Goal: Register for event/course

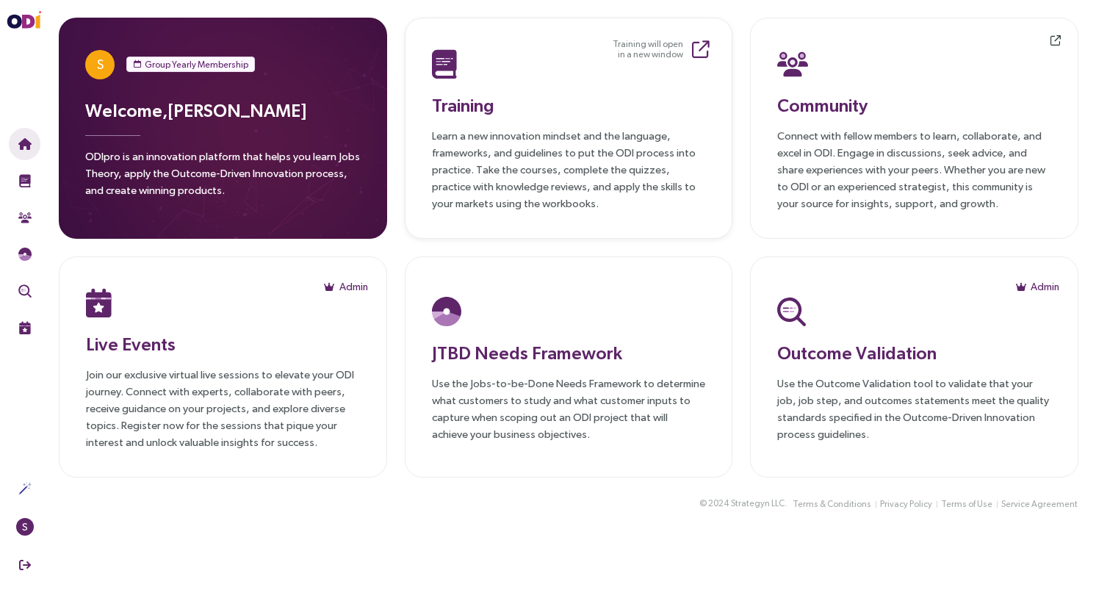
click at [674, 46] on small "Training will open in a new window" at bounding box center [648, 49] width 71 height 21
click at [946, 120] on div "Community Connect with fellow members to learn, collaborate, and excel in ODI. …" at bounding box center [914, 128] width 274 height 167
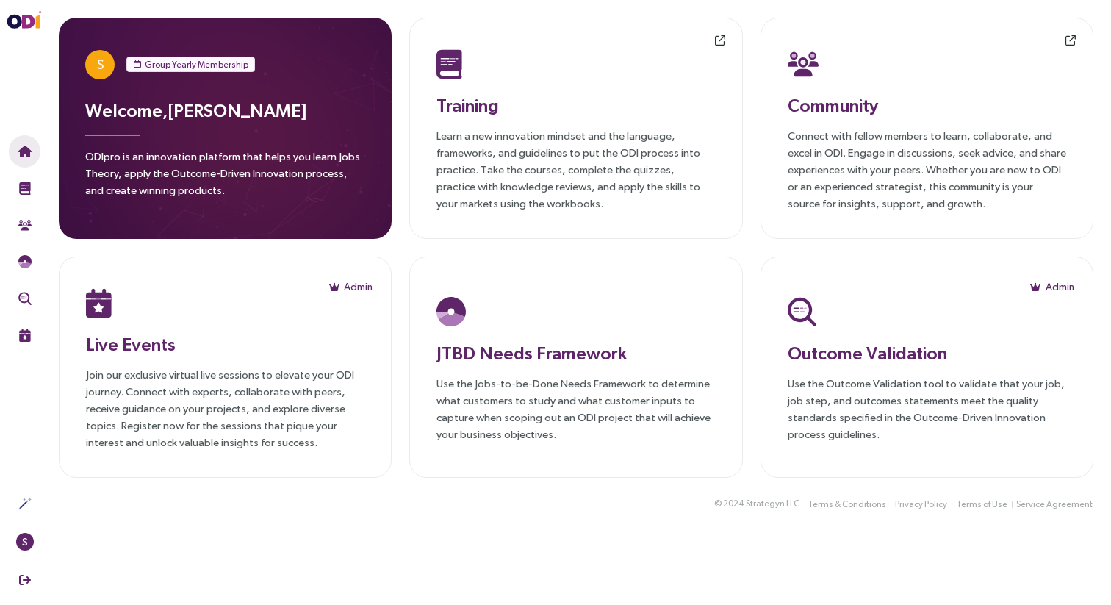
click at [281, 525] on div "© 2024 Strategyn LLC . Terms & Conditions Privacy Policy Terms of Use Service A…" at bounding box center [575, 512] width 1069 height 35
click at [259, 373] on p "Join our exclusive virtual live sessions to elevate your ODI journey. Connect w…" at bounding box center [225, 408] width 278 height 84
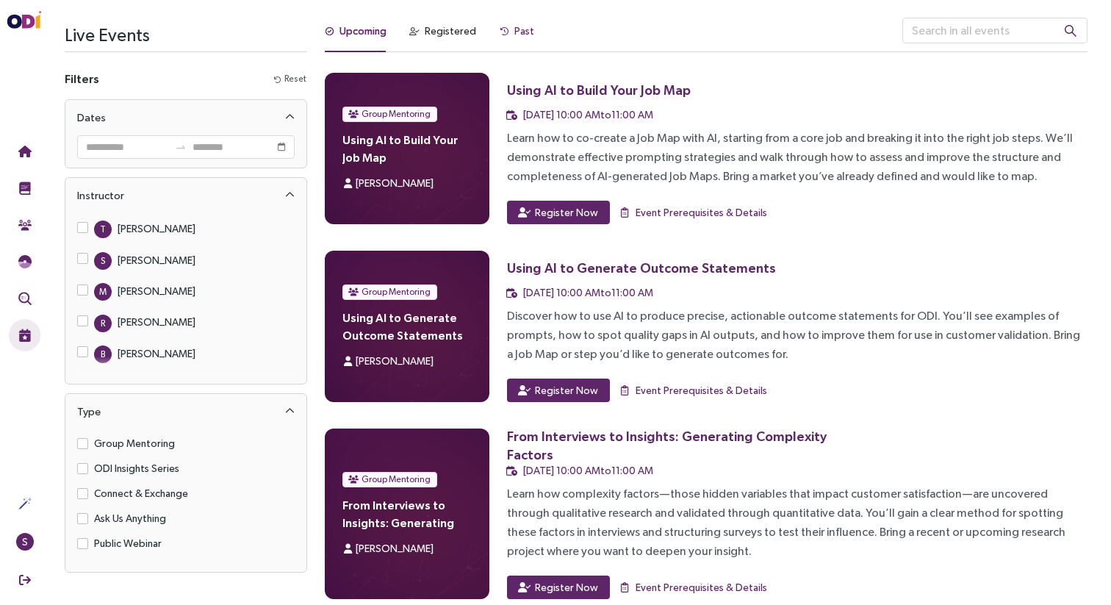
click at [519, 35] on div "Past" at bounding box center [524, 31] width 20 height 16
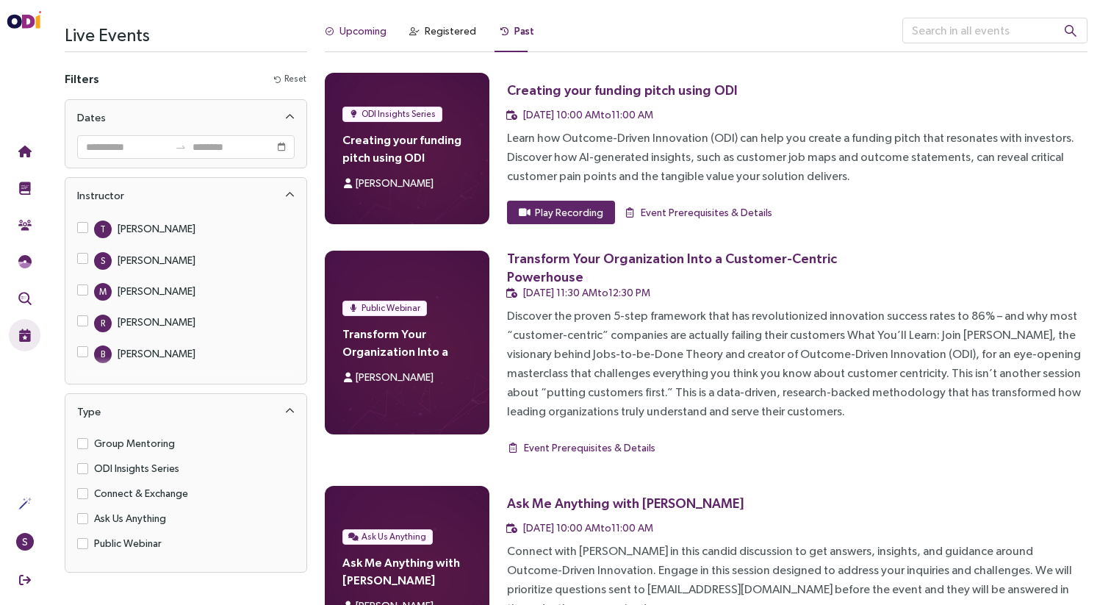
click at [360, 28] on div "Upcoming" at bounding box center [362, 31] width 47 height 16
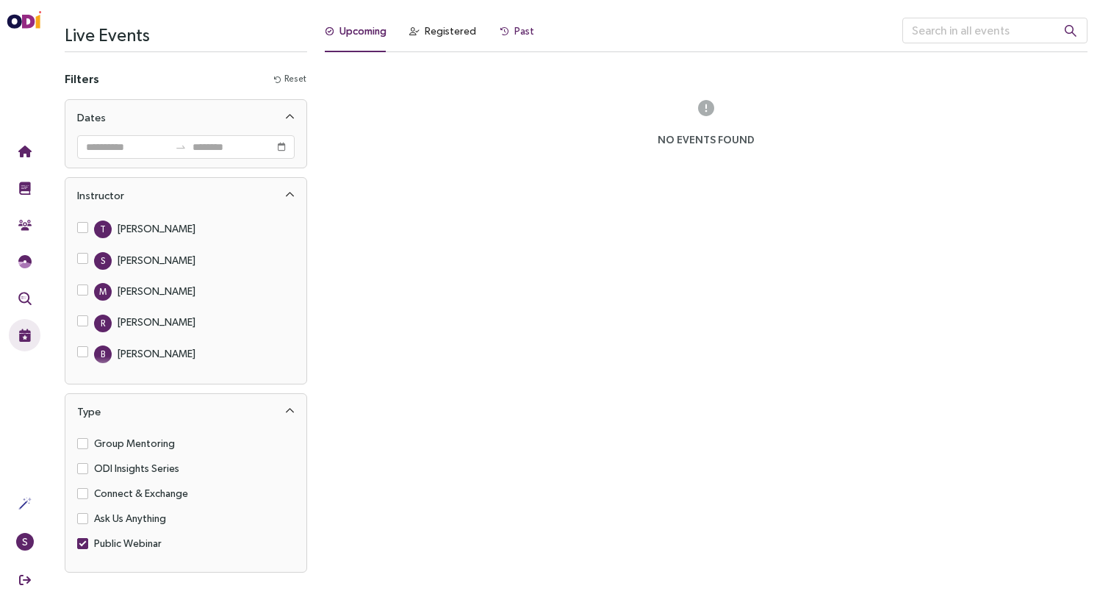
click at [501, 32] on icon at bounding box center [504, 32] width 8 height 8
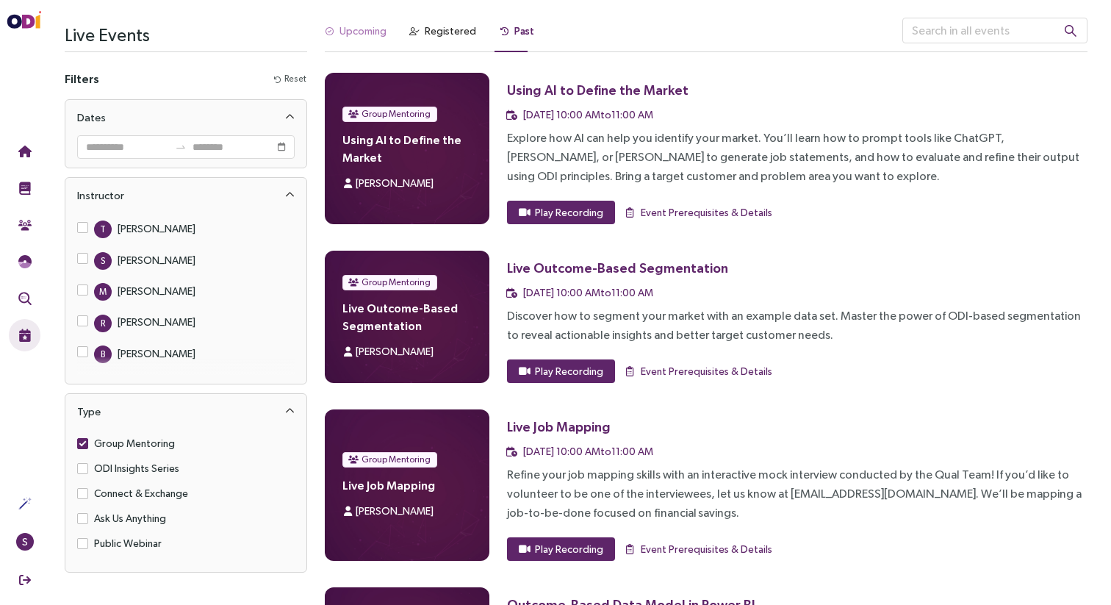
click at [352, 40] on div "Upcoming" at bounding box center [356, 35] width 62 height 35
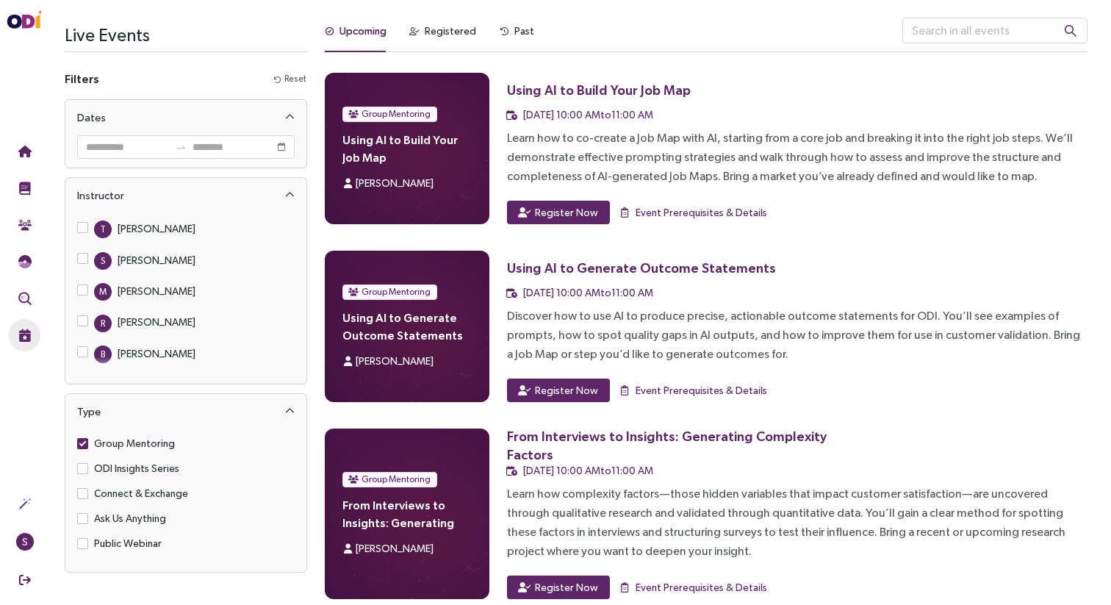
click at [734, 319] on div "Discover how to use AI to produce precise, actionable outcome statements for OD…" at bounding box center [797, 334] width 580 height 57
